Goal: Check status: Check status

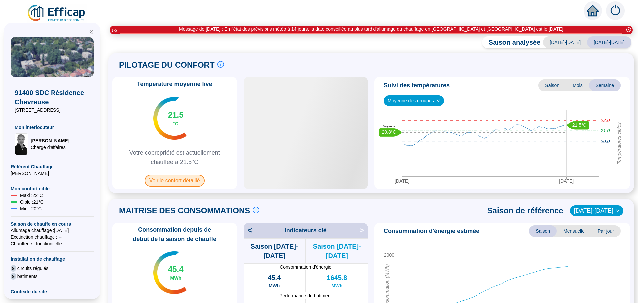
click at [162, 177] on span "Voir le confort détaillé" at bounding box center [175, 180] width 60 height 12
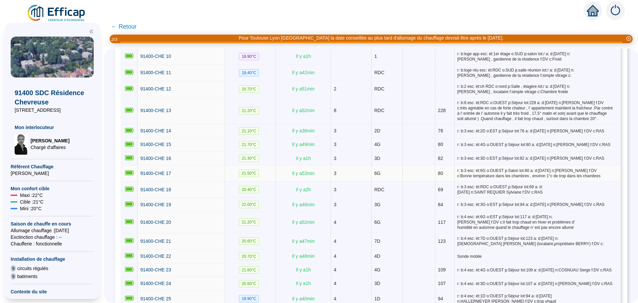
scroll to position [366, 0]
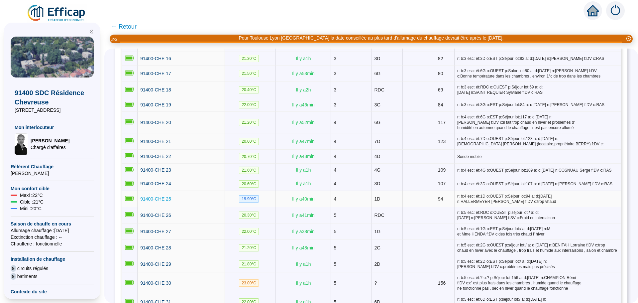
click at [166, 196] on span "91400-CHE 25" at bounding box center [155, 198] width 31 height 5
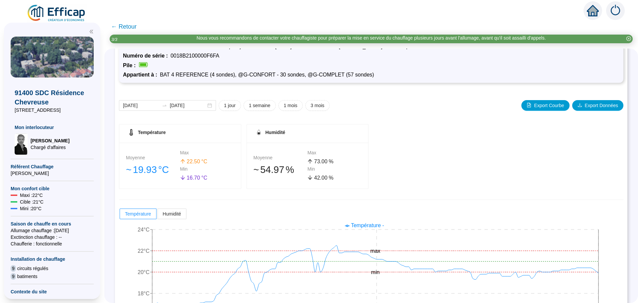
scroll to position [66, 0]
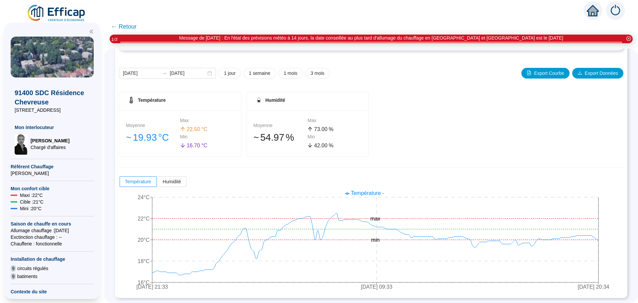
click at [133, 29] on span "← Retour" at bounding box center [124, 26] width 26 height 9
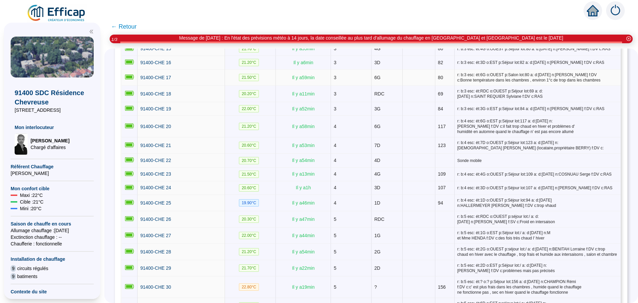
scroll to position [366, 0]
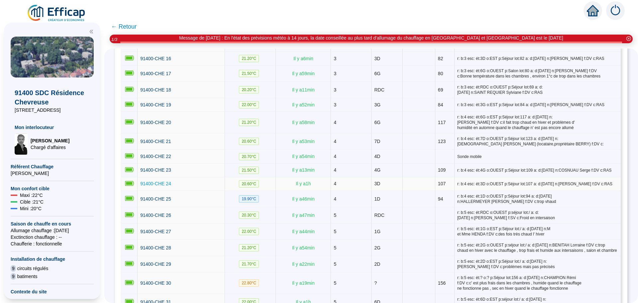
click at [147, 181] on span "91400-CHE 24" at bounding box center [155, 183] width 31 height 5
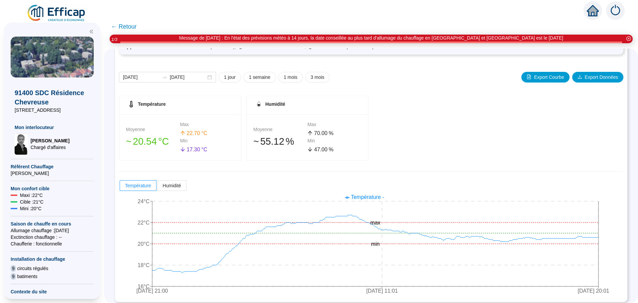
scroll to position [66, 0]
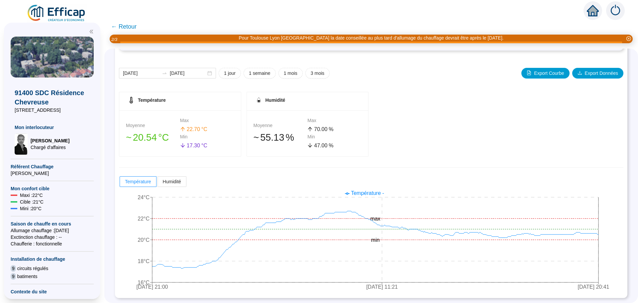
click at [131, 29] on span "← Retour" at bounding box center [124, 26] width 26 height 9
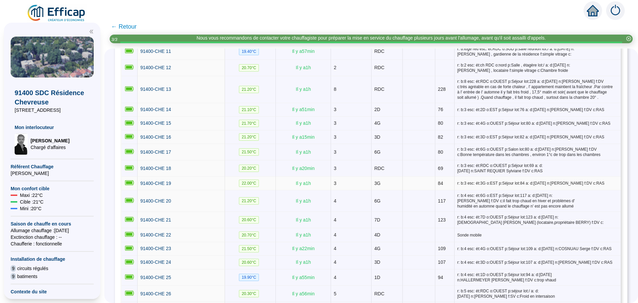
scroll to position [299, 0]
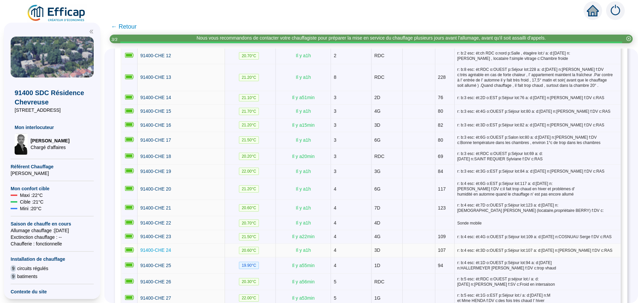
click at [159, 247] on span "91400-CHE 24" at bounding box center [155, 249] width 31 height 5
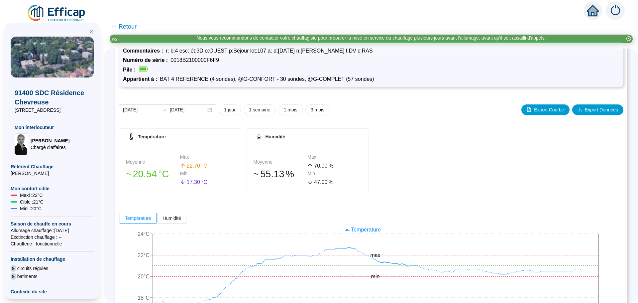
scroll to position [66, 0]
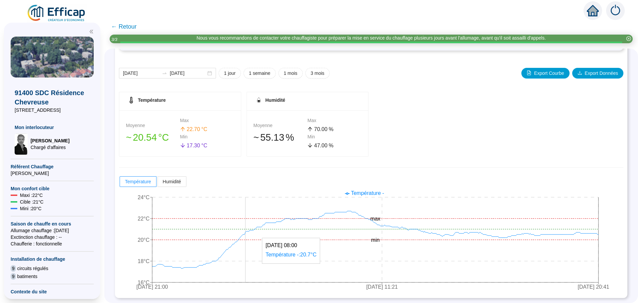
click at [251, 221] on icon "[DATE] 21:00 [DATE] 11:21 [DATE] 20:41 16°C 18°C 20°C 22°C 24°C min max" at bounding box center [366, 240] width 495 height 106
click at [251, 227] on icon "[DATE] 21:00 [DATE] 11:21 [DATE] 20:41 16°C 18°C 20°C 22°C 24°C min max" at bounding box center [366, 240] width 495 height 106
click at [233, 247] on icon "[DATE] 21:00 [DATE] 11:21 [DATE] 20:41 16°C 18°C 20°C 22°C 24°C min max" at bounding box center [366, 240] width 495 height 106
click at [231, 248] on icon "[DATE] 21:00 [DATE] 11:21 [DATE] 20:41 16°C 18°C 20°C 22°C 24°C min max" at bounding box center [366, 240] width 495 height 106
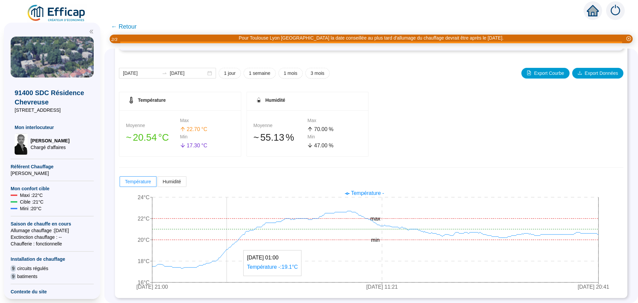
click at [232, 233] on icon "[DATE] 21:00 [DATE] 11:21 [DATE] 20:41 16°C 18°C 20°C 22°C 24°C min max" at bounding box center [366, 240] width 495 height 106
